Goal: Task Accomplishment & Management: Manage account settings

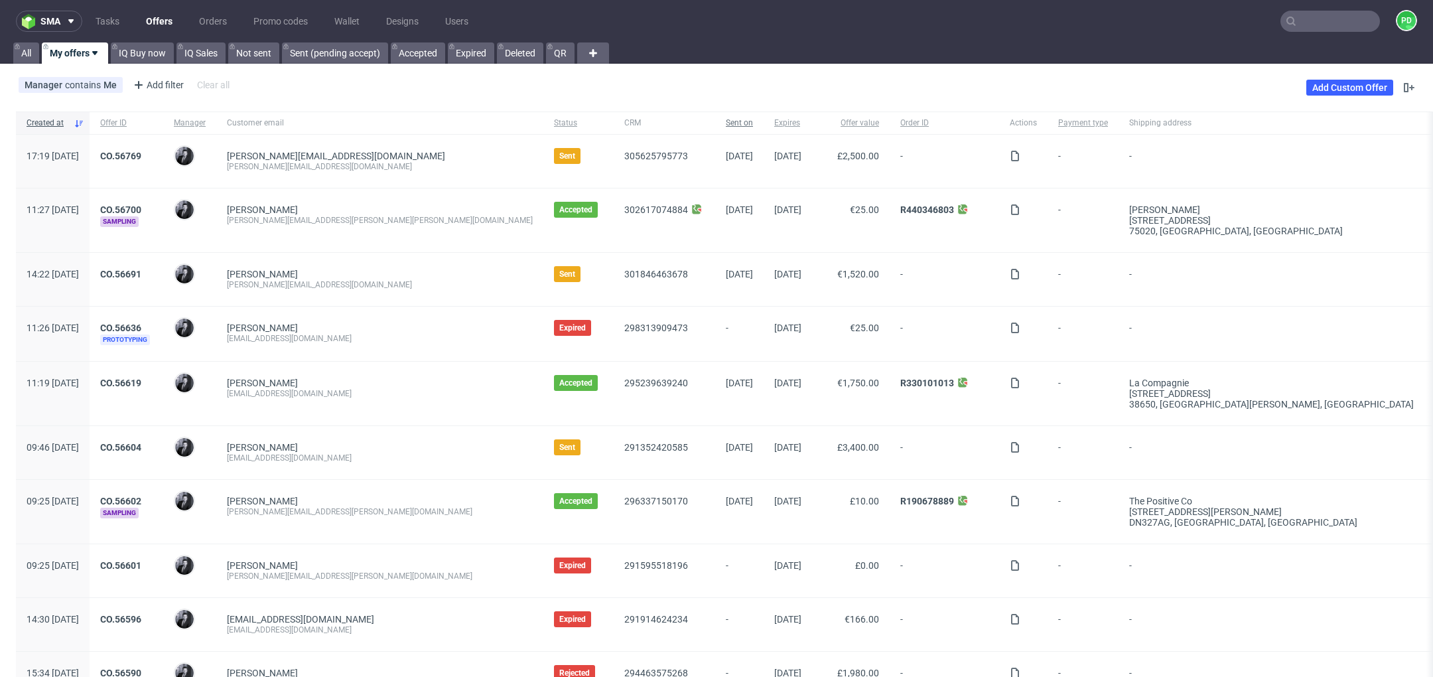
click at [726, 121] on span "Sent on" at bounding box center [739, 122] width 27 height 11
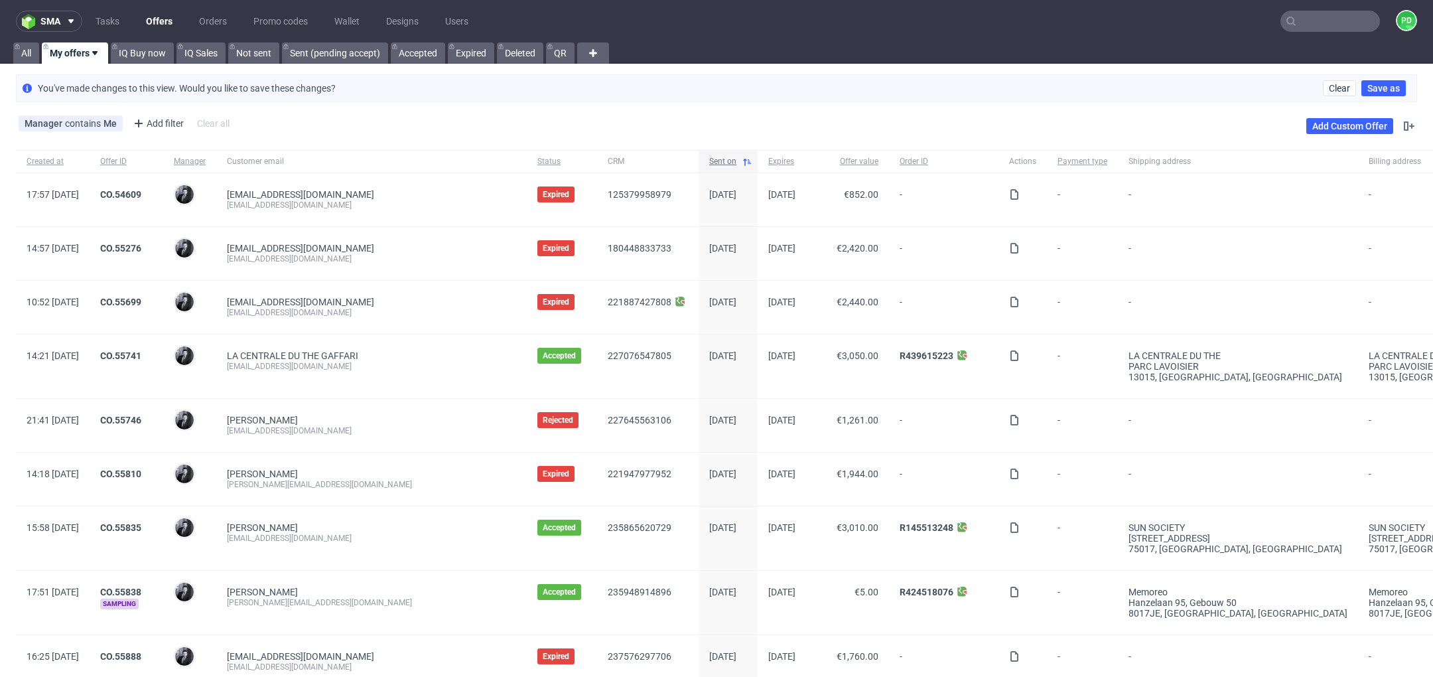
click at [699, 162] on div "Sent on" at bounding box center [728, 161] width 59 height 23
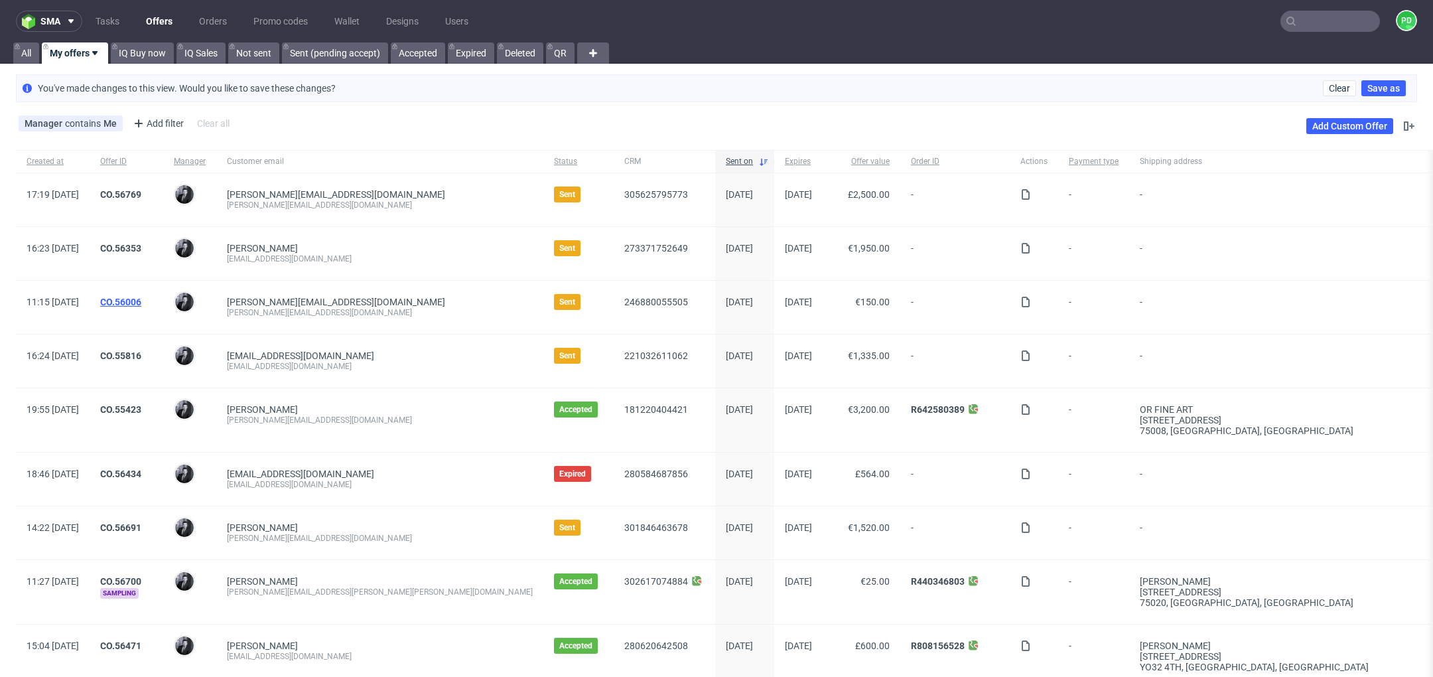
click at [141, 302] on link "CO.56006" at bounding box center [120, 302] width 41 height 11
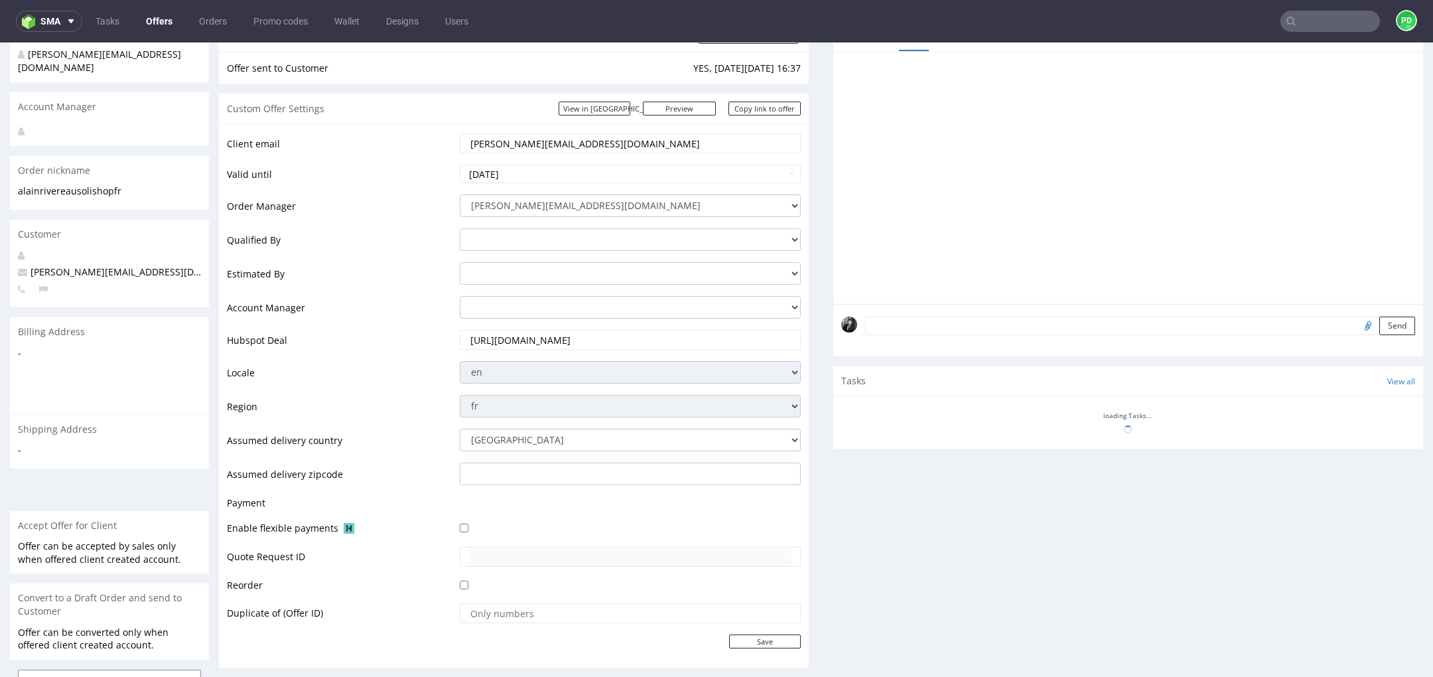
scroll to position [186, 0]
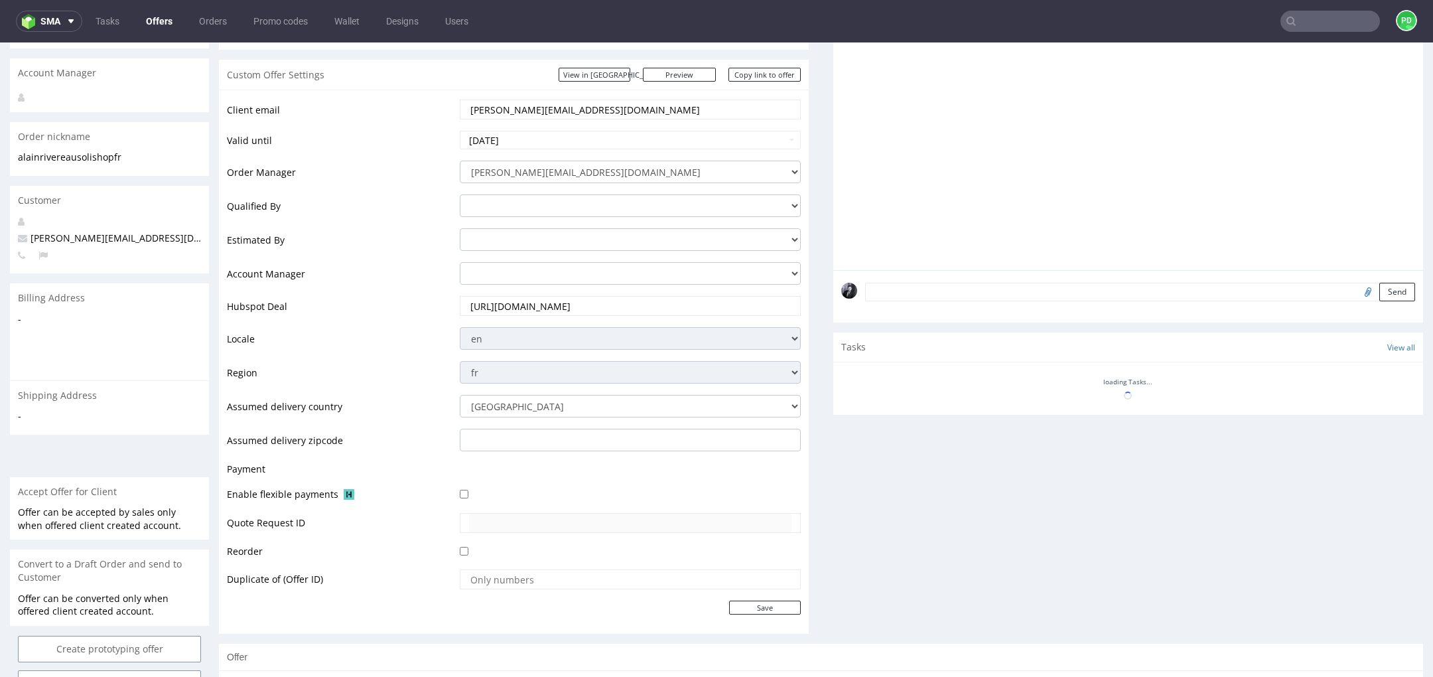
drag, startPoint x: 610, startPoint y: 108, endPoint x: 437, endPoint y: 105, distance: 173.2
click at [437, 105] on tr "Client email alain.rivereau@solishop.fr" at bounding box center [514, 113] width 574 height 31
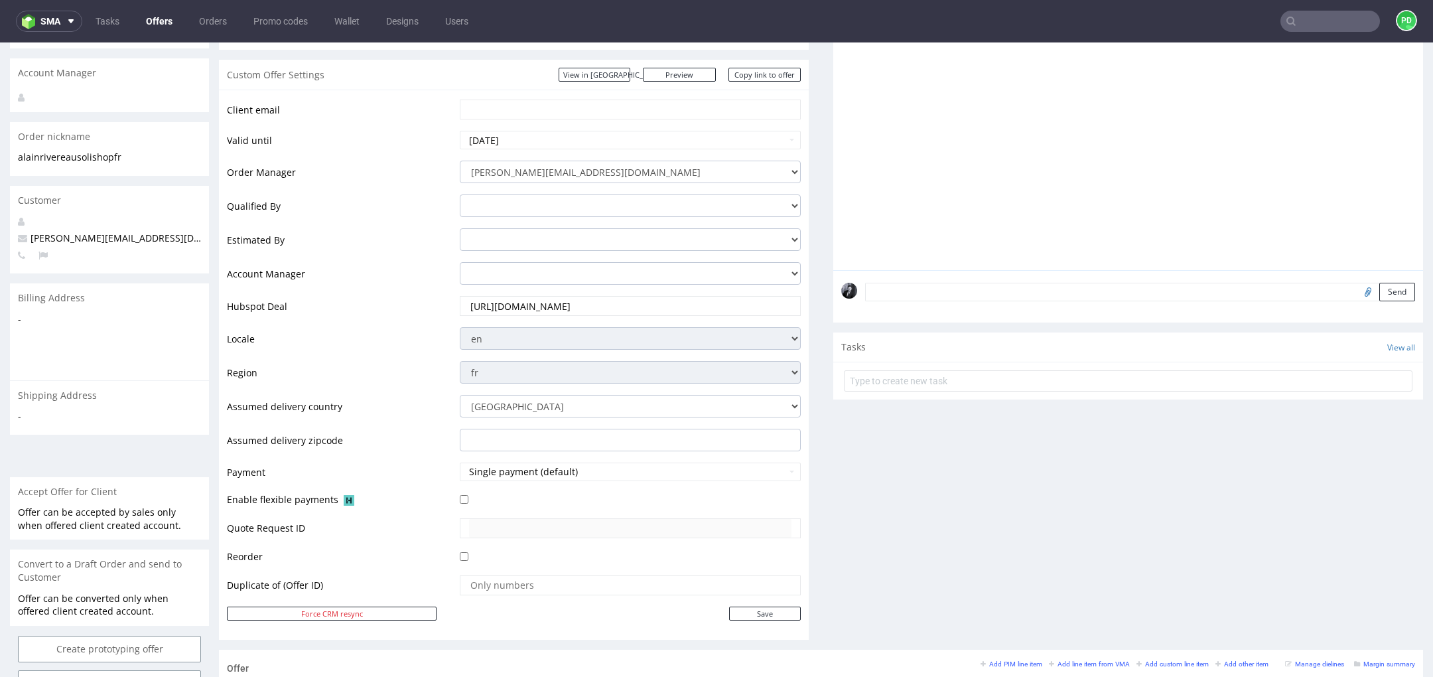
paste input "perine@solishop.fr"
type input "perine@solishop.fr"
click at [427, 238] on td "Estimated By" at bounding box center [342, 244] width 230 height 34
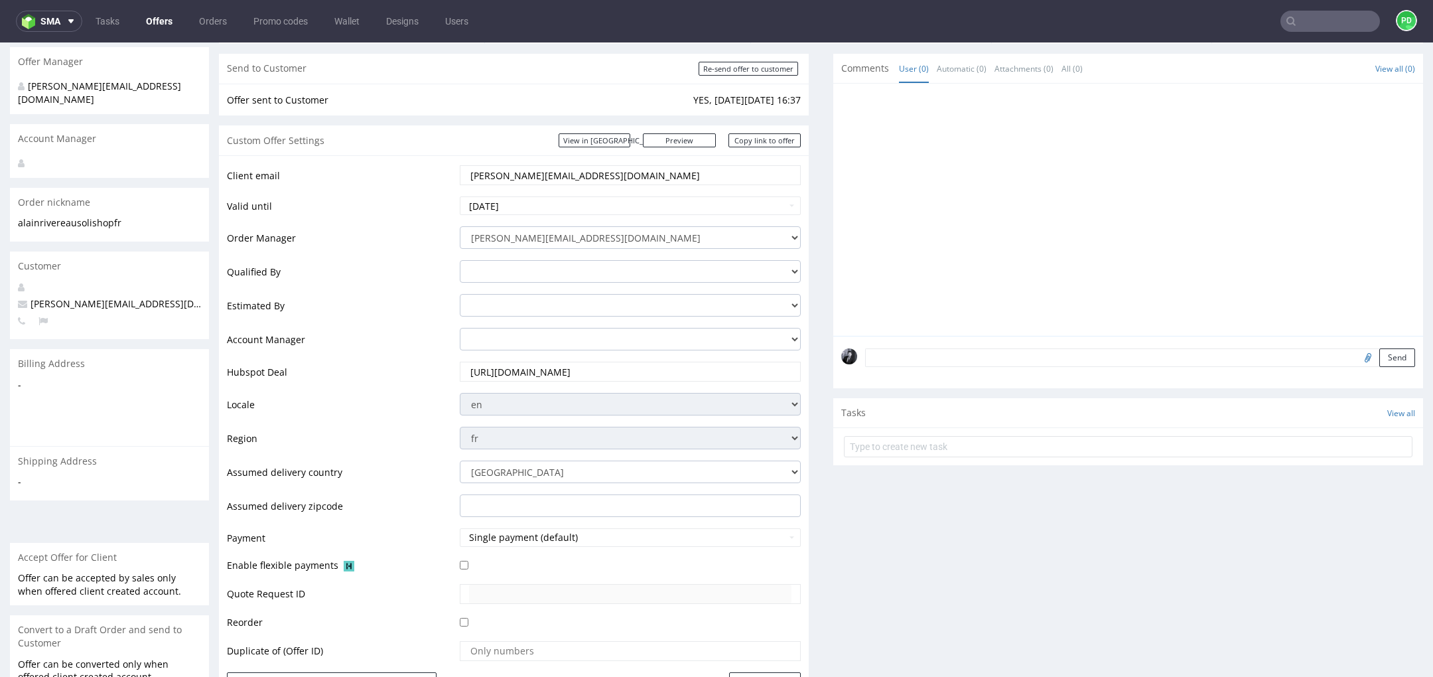
scroll to position [191, 0]
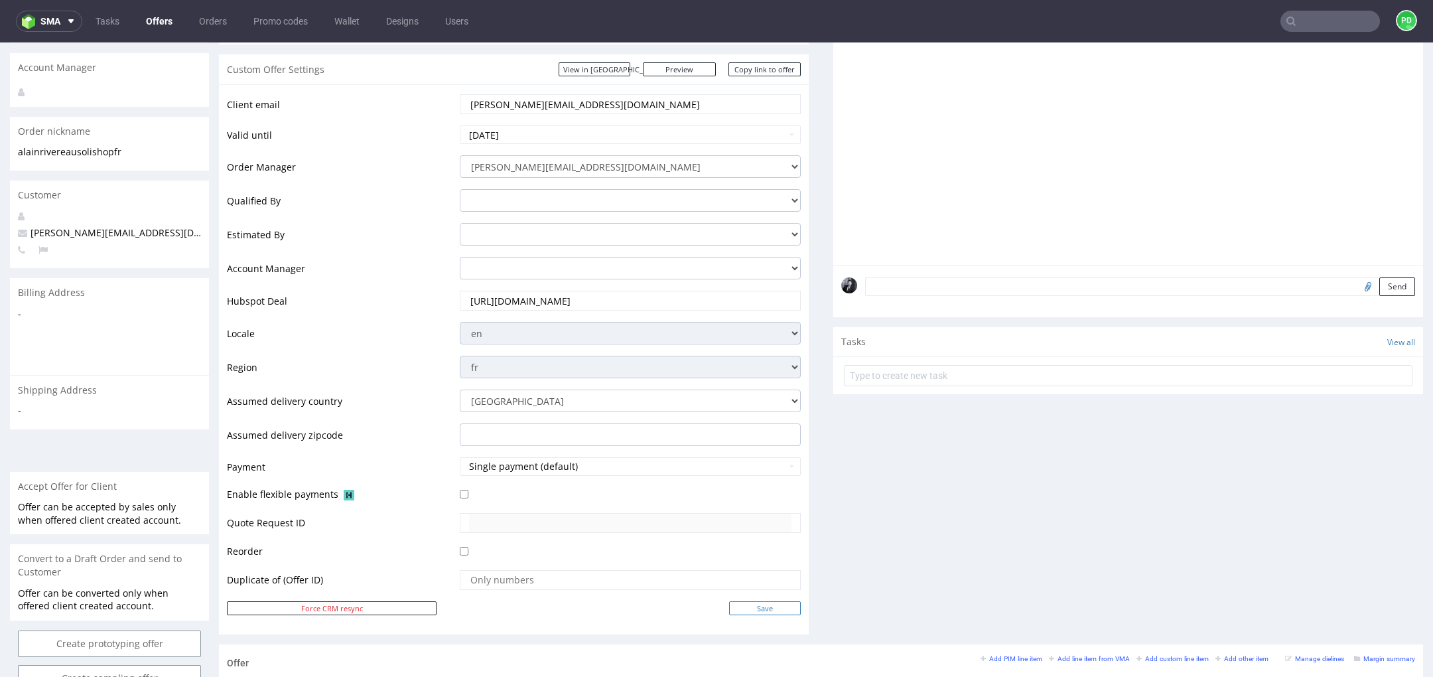
click at [756, 610] on input "Save" at bounding box center [765, 608] width 72 height 14
type input "In progress..."
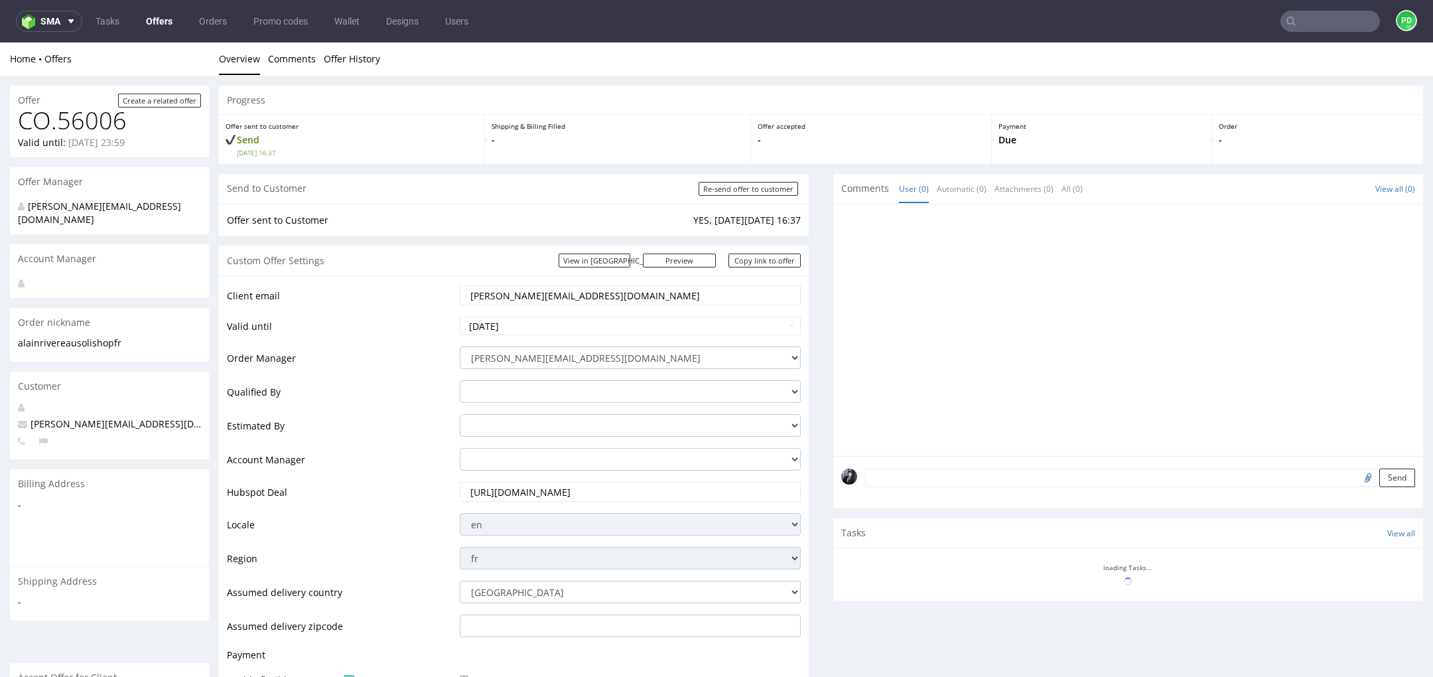
scroll to position [0, 0]
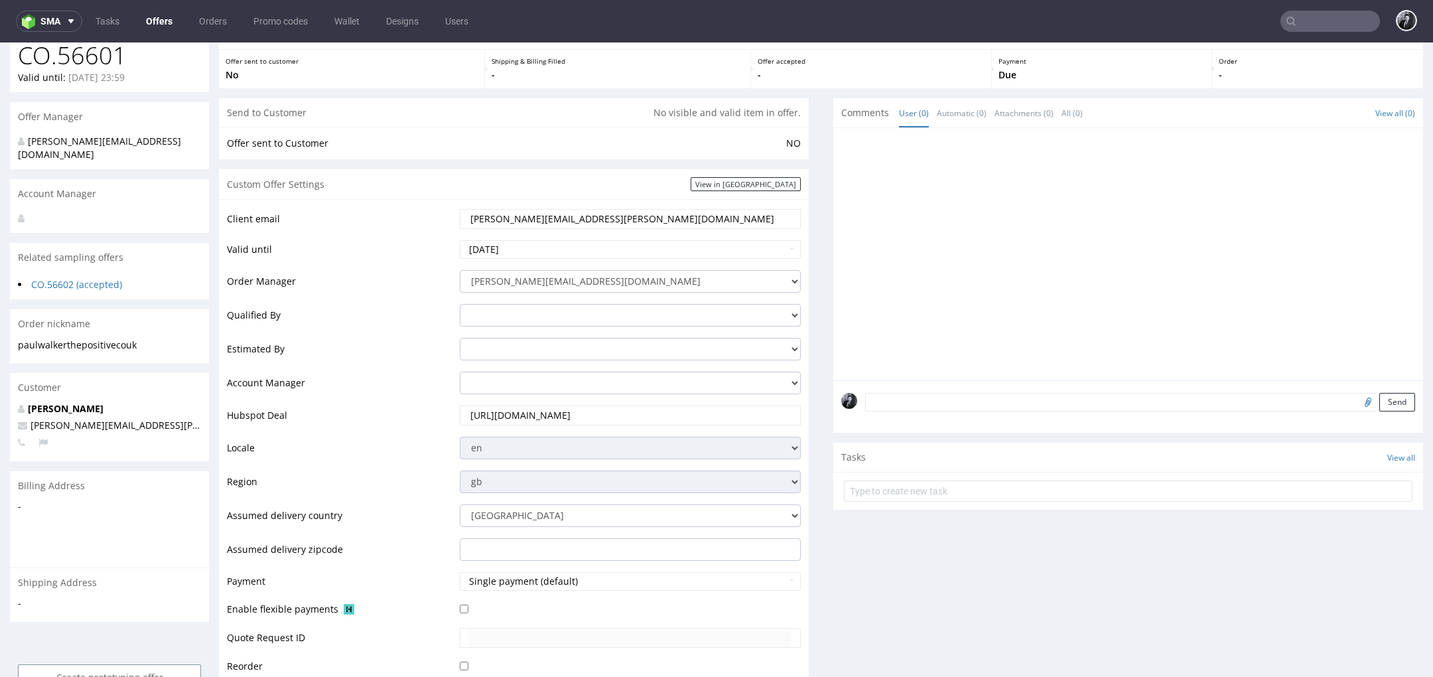
scroll to position [104, 0]
click at [92, 277] on link "CO.56602 (accepted)" at bounding box center [76, 283] width 91 height 13
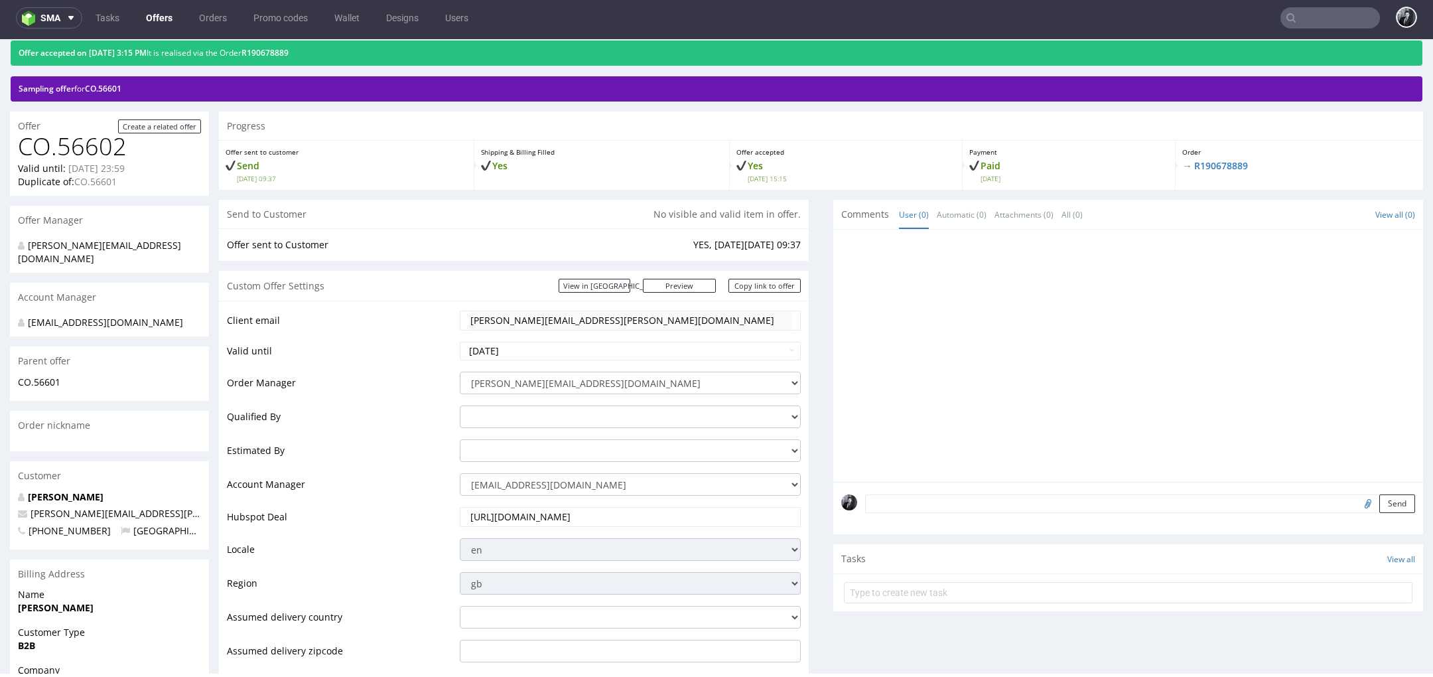
scroll to position [40, 0]
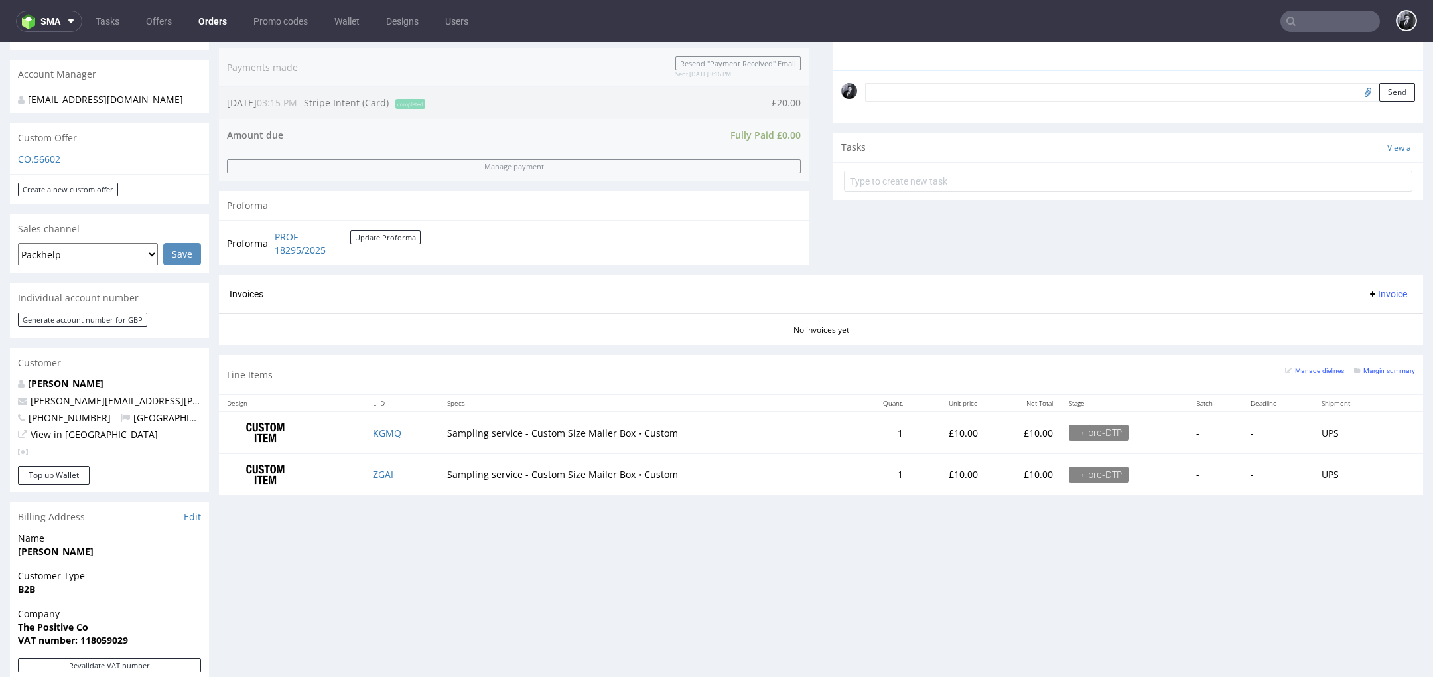
scroll to position [258, 0]
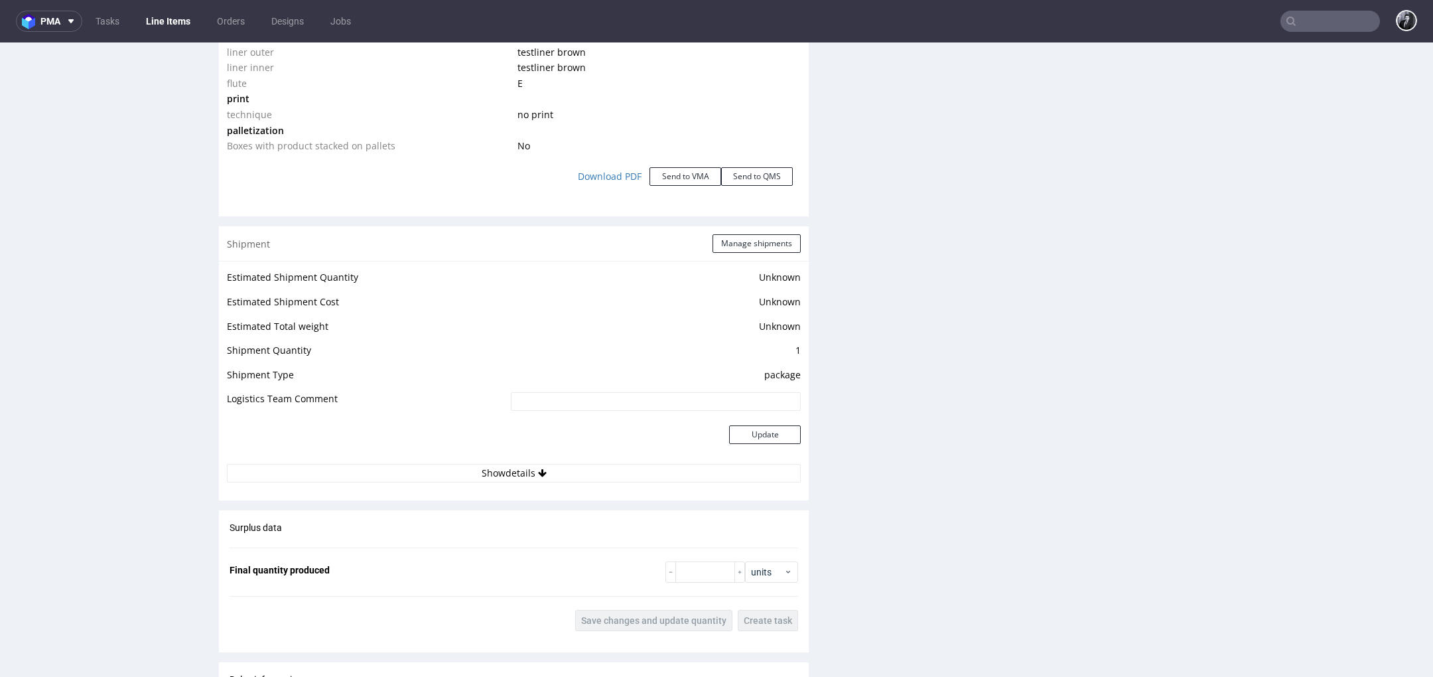
scroll to position [1428, 0]
click at [543, 464] on button "Show details" at bounding box center [514, 469] width 574 height 19
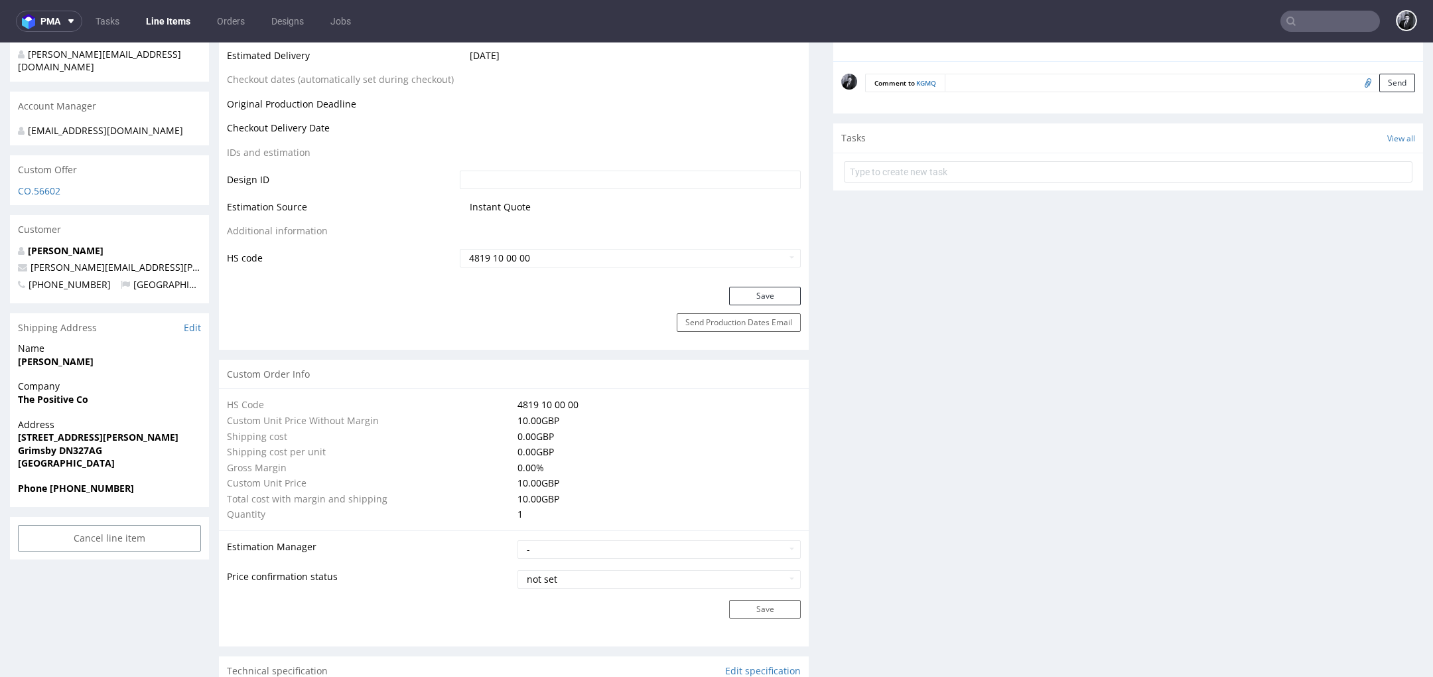
scroll to position [0, 0]
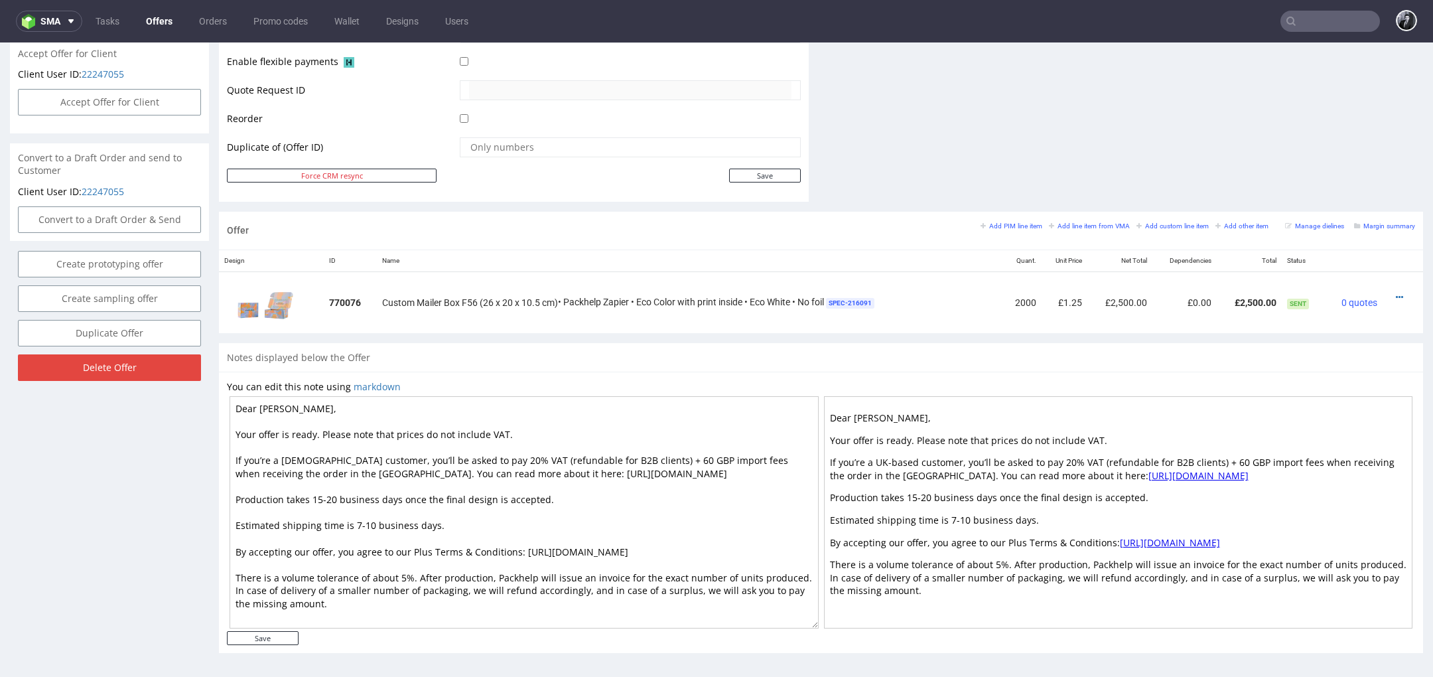
scroll to position [4, 0]
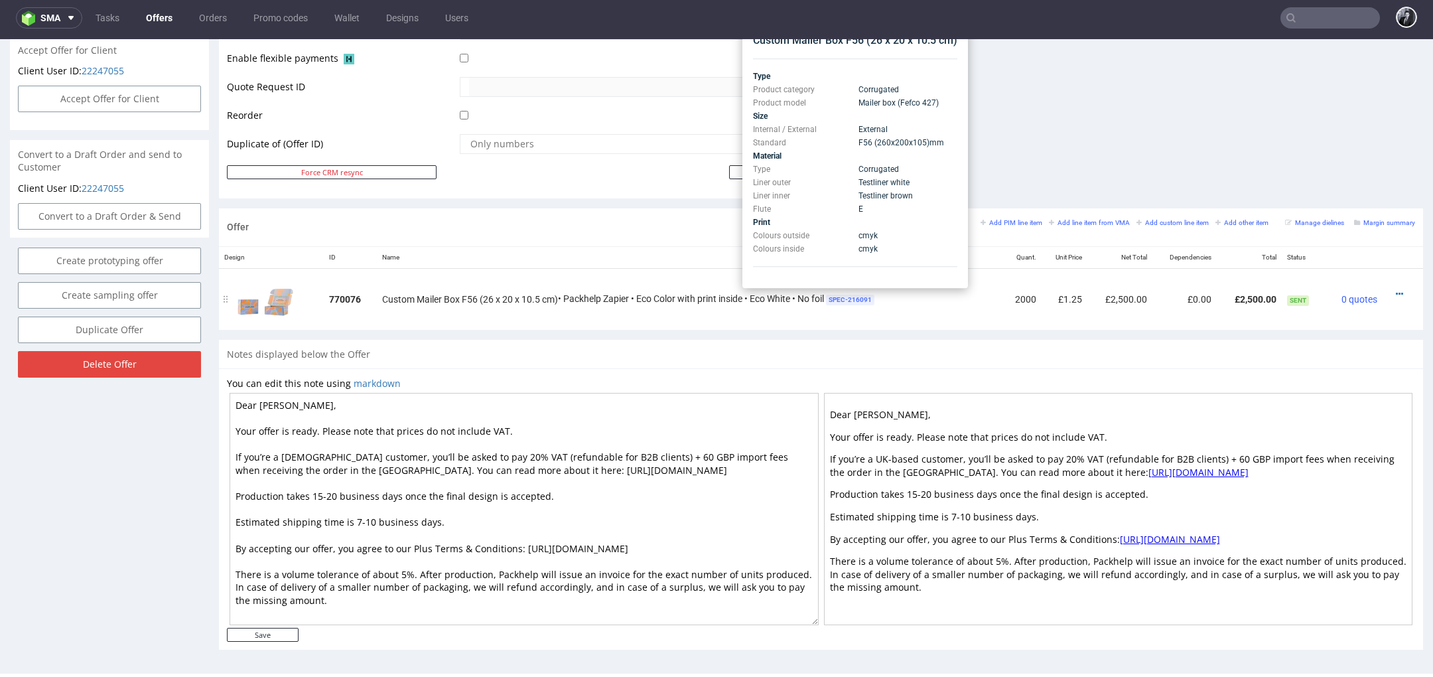
click at [844, 299] on span "SPEC- 216091" at bounding box center [850, 300] width 48 height 11
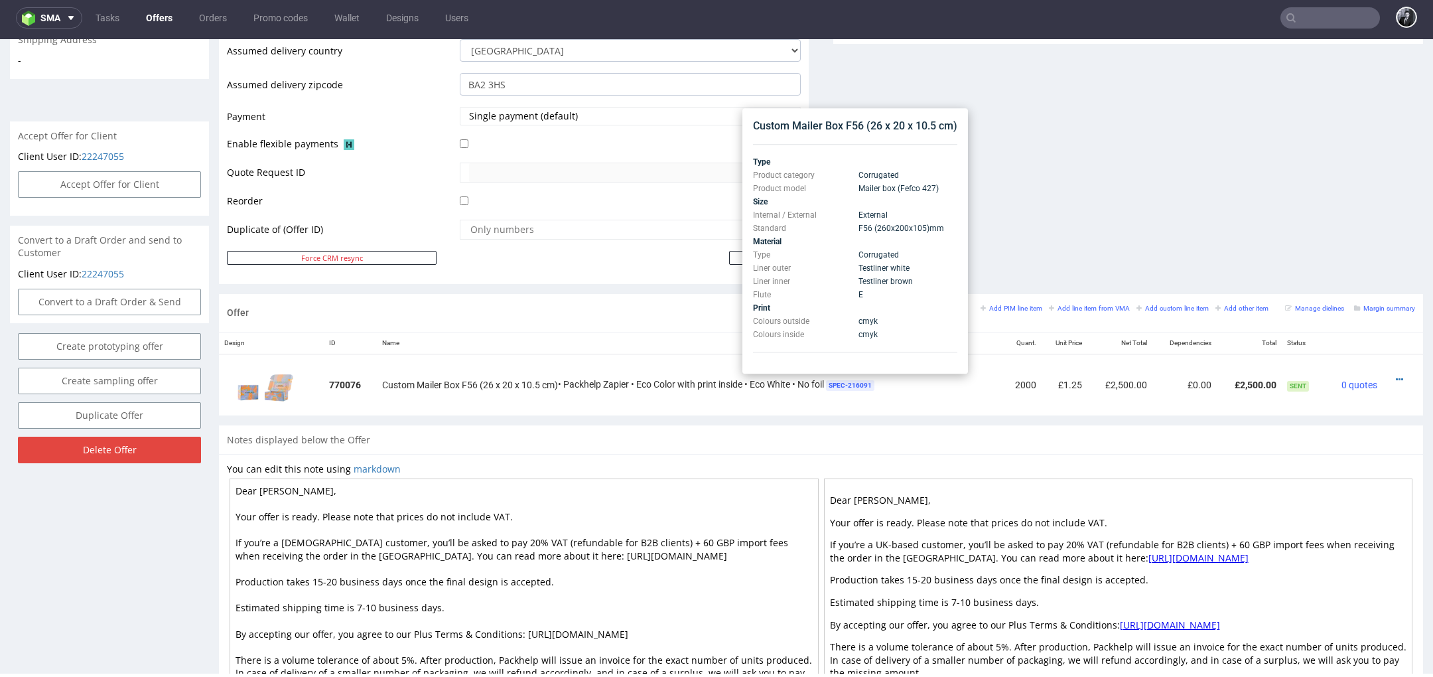
scroll to position [508, 0]
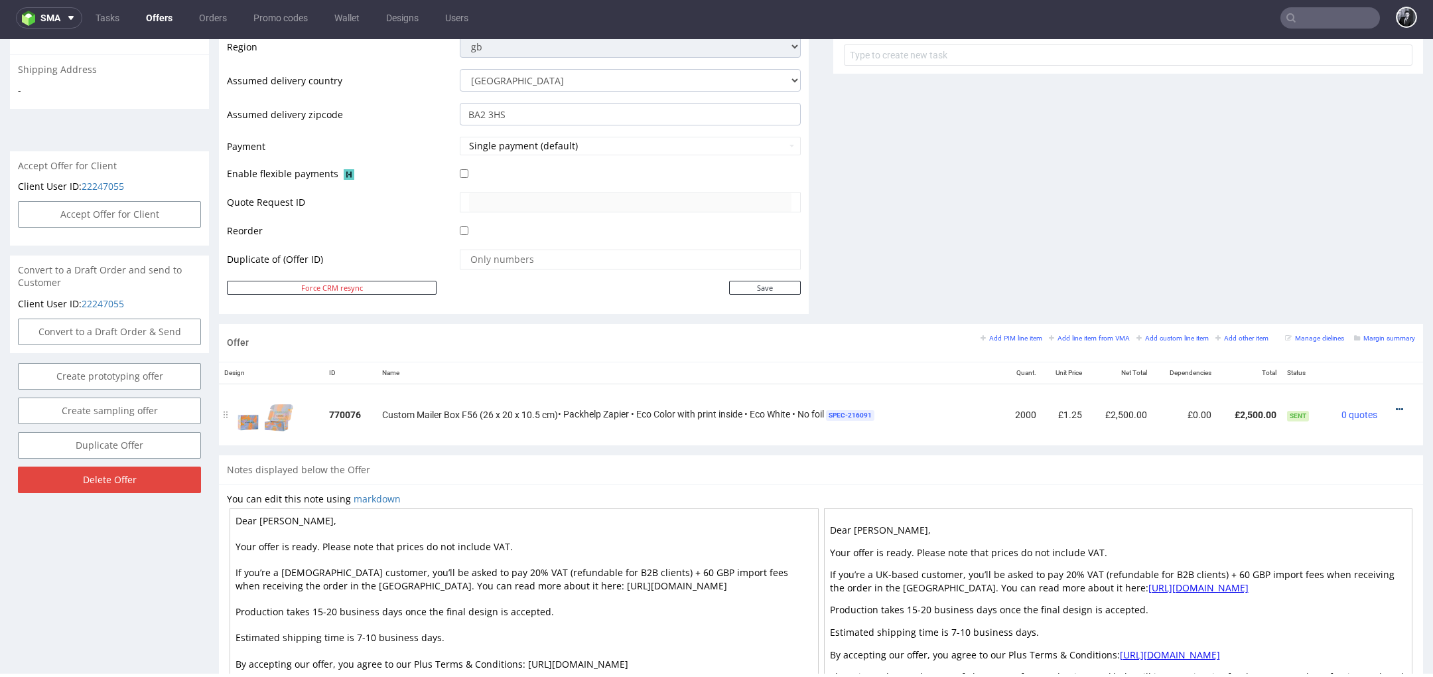
click at [1396, 407] on icon at bounding box center [1399, 409] width 7 height 9
click at [1330, 287] on span "Edit item price" at bounding box center [1339, 285] width 107 height 13
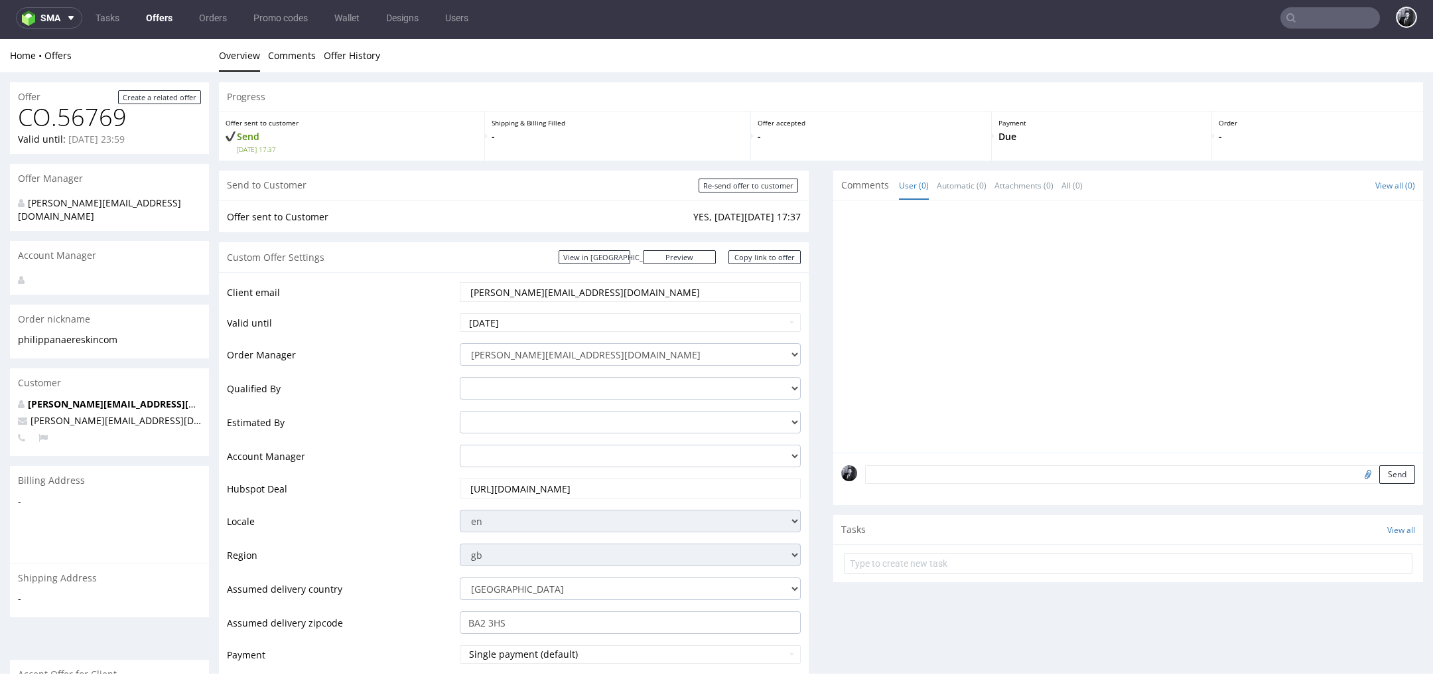
scroll to position [0, 0]
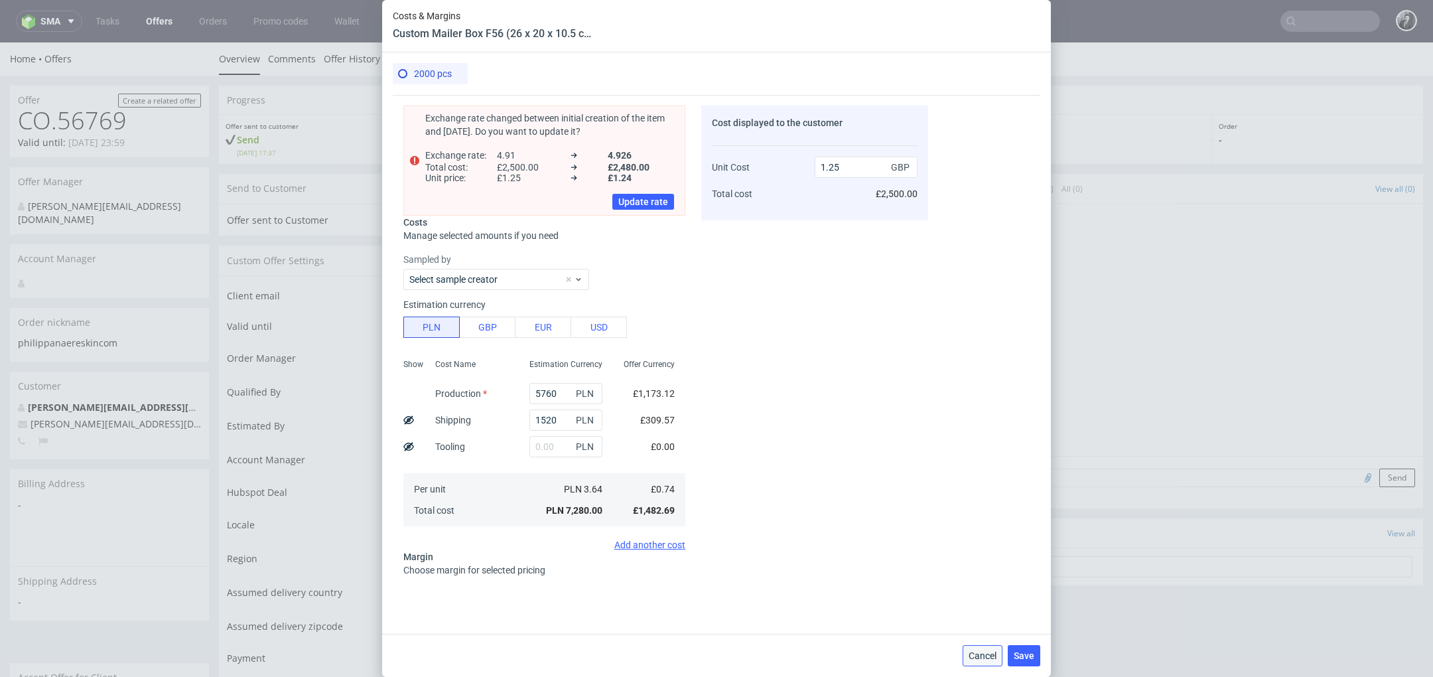
click at [973, 662] on button "Cancel" at bounding box center [983, 655] width 40 height 21
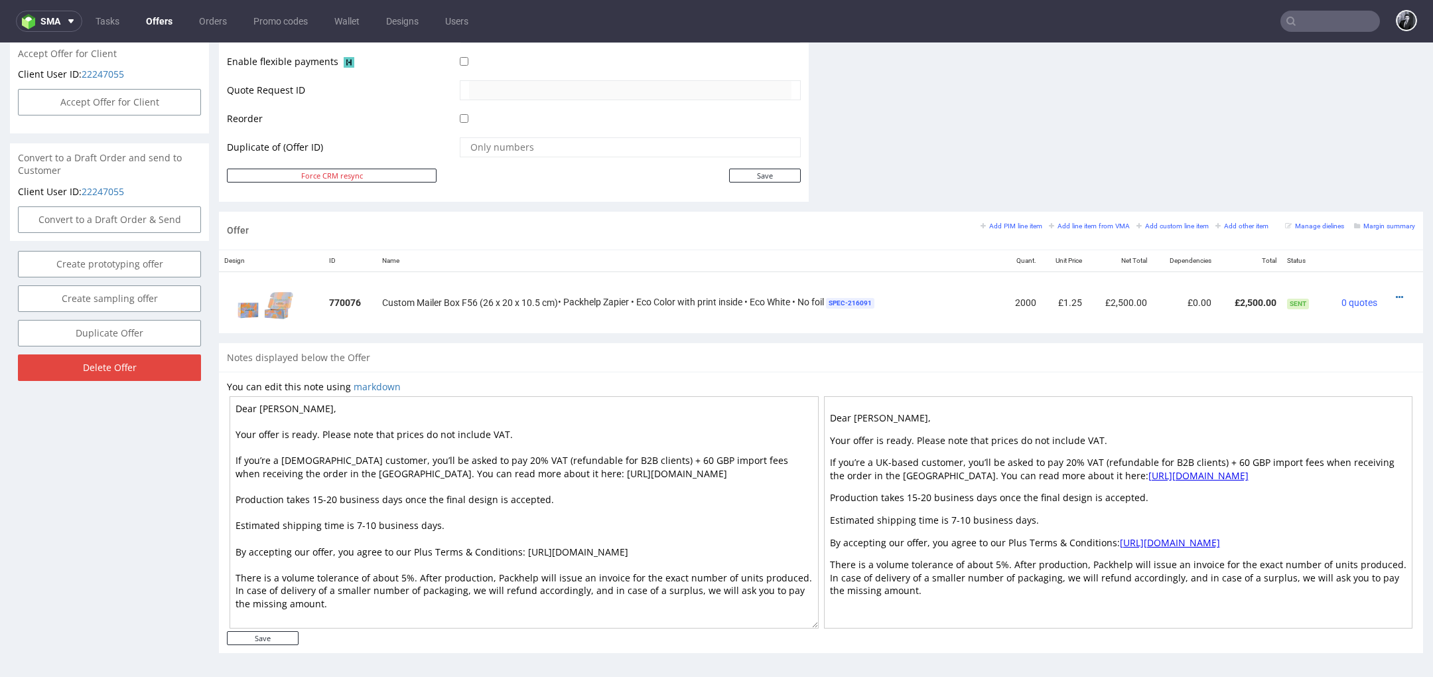
scroll to position [4, 0]
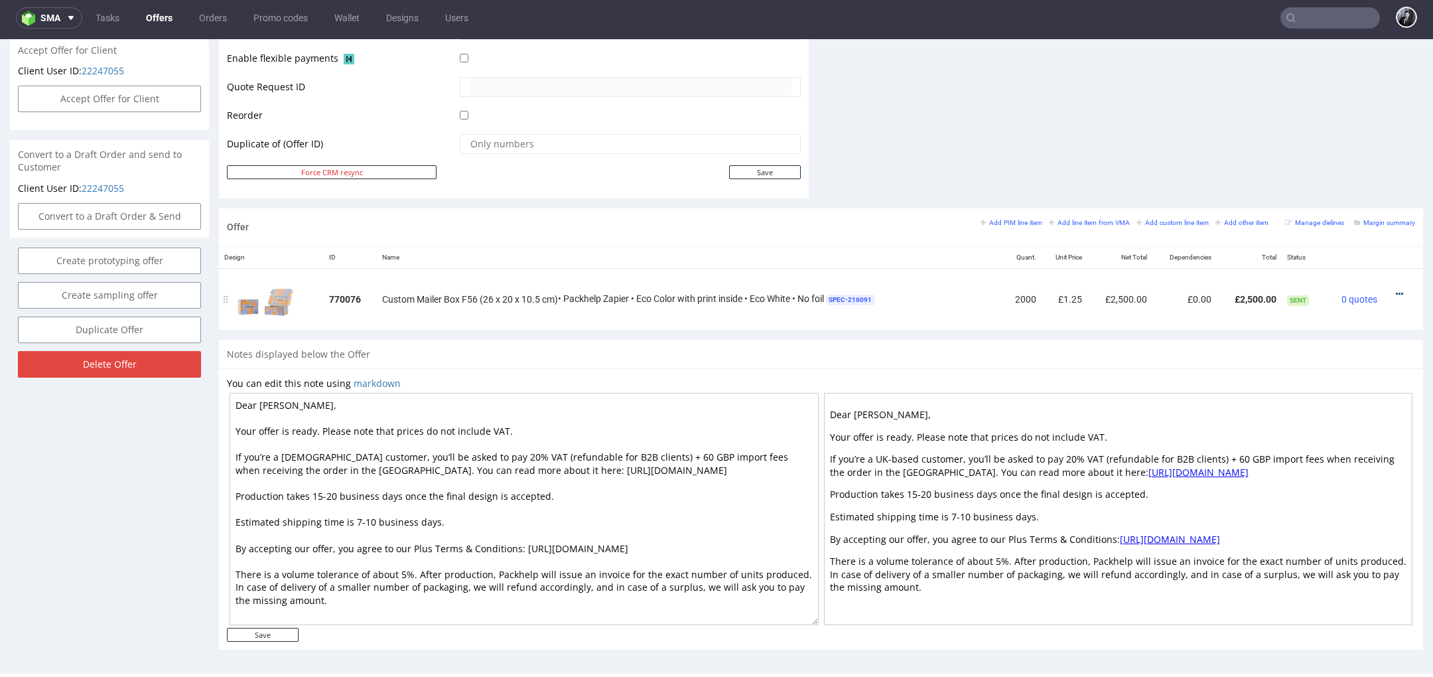
click at [1396, 289] on icon at bounding box center [1399, 293] width 7 height 9
click at [1330, 152] on span "Edit item specification" at bounding box center [1339, 145] width 107 height 13
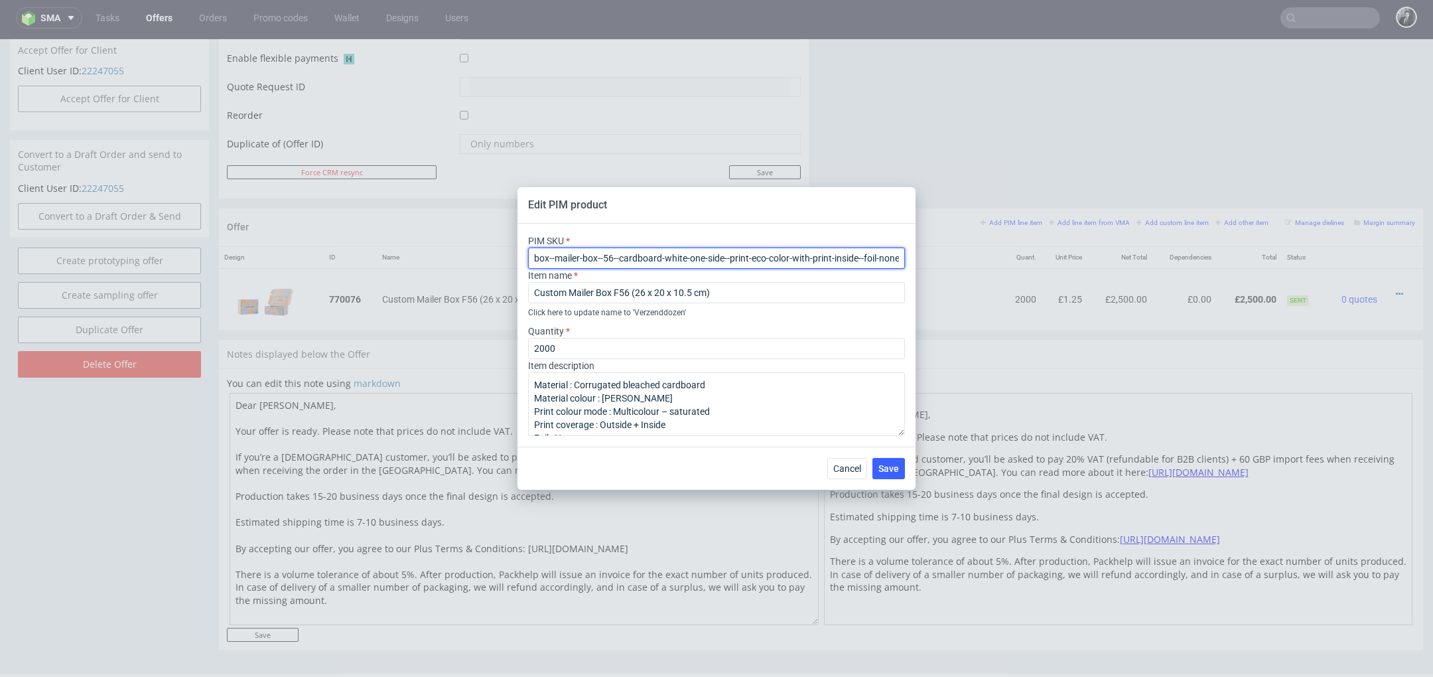
drag, startPoint x: 534, startPoint y: 257, endPoint x: 971, endPoint y: 267, distance: 436.7
click at [971, 267] on div "Edit PIM product PIM SKU box--mailer-box--56--cardboard-white-one-side--print-e…" at bounding box center [716, 338] width 1433 height 677
click at [1052, 147] on div "Edit PIM product PIM SKU box--mailer-box--56--cardboard-white-one-side--print-e…" at bounding box center [716, 338] width 1433 height 677
